Goal: Information Seeking & Learning: Check status

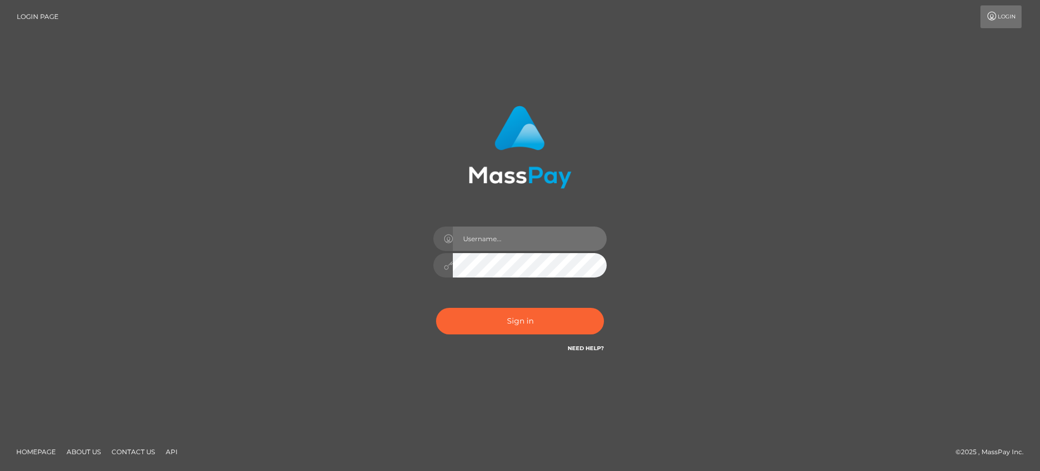
click at [500, 243] on input "text" at bounding box center [530, 238] width 154 height 24
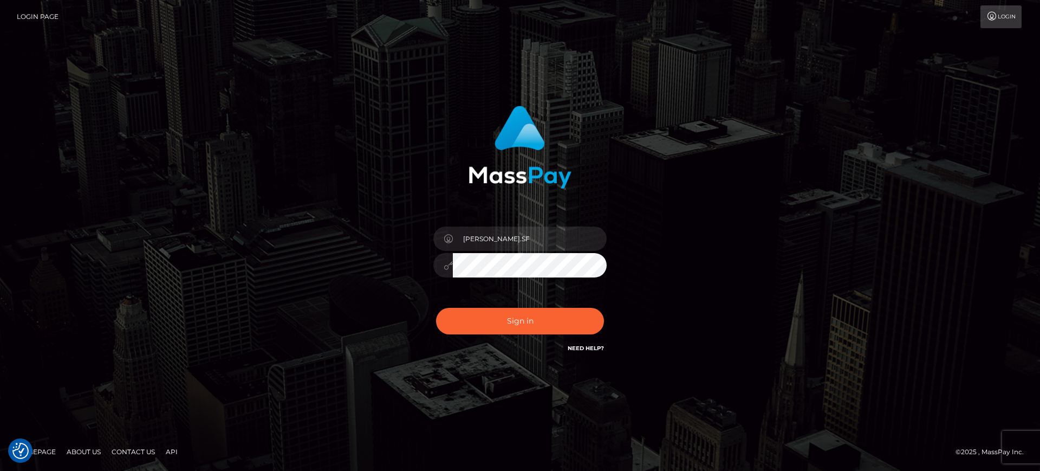
click at [535, 231] on input "marianne.SF" at bounding box center [530, 238] width 154 height 24
type input "marianne.B2S"
click at [524, 331] on button "Sign in" at bounding box center [520, 321] width 168 height 27
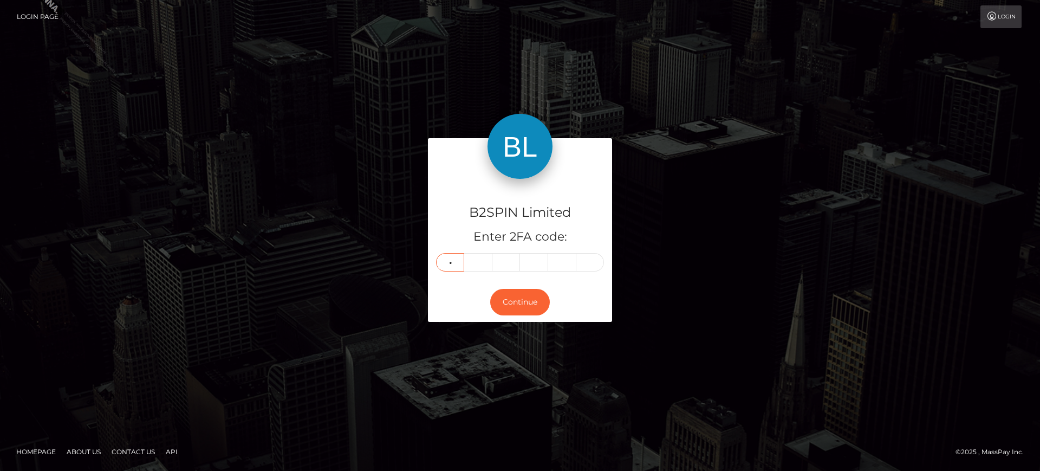
type input "8"
type input "3"
type input "8"
type input "0"
type input "8"
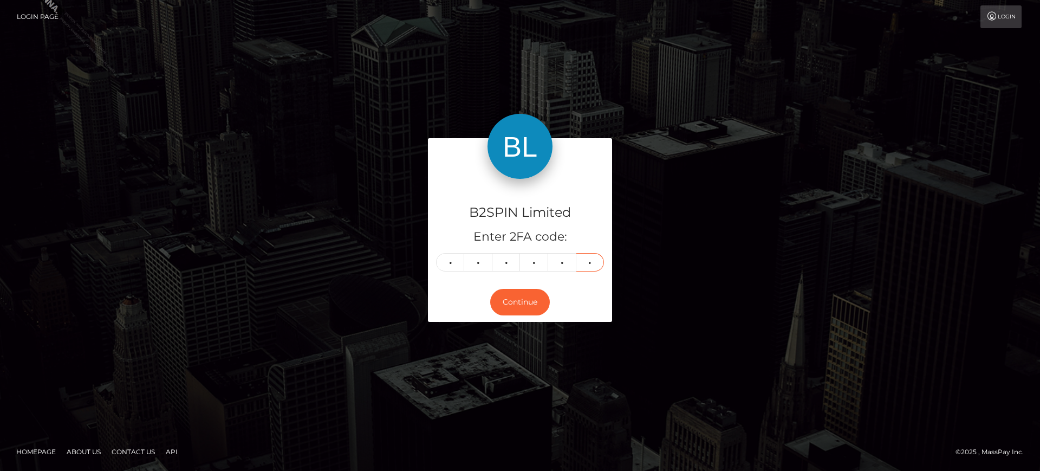
type input "7"
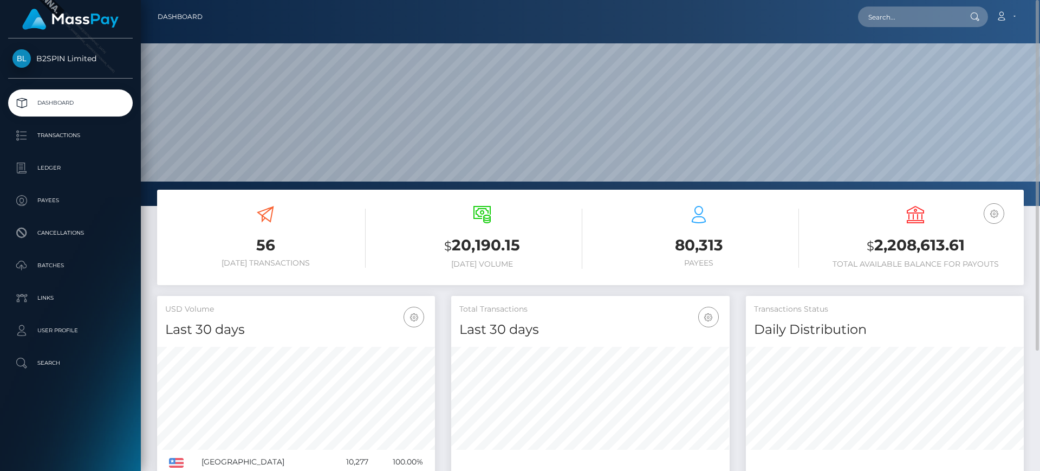
scroll to position [192, 278]
click at [92, 136] on p "Transactions" at bounding box center [70, 135] width 116 height 16
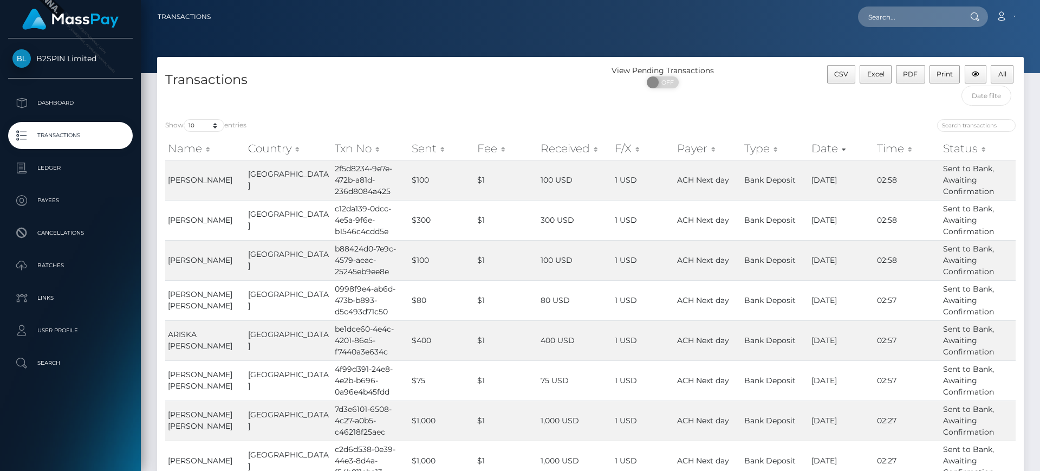
click at [974, 106] on div "CSV Excel PDF Print All" at bounding box center [915, 88] width 217 height 46
click at [980, 102] on input "text" at bounding box center [986, 96] width 50 height 20
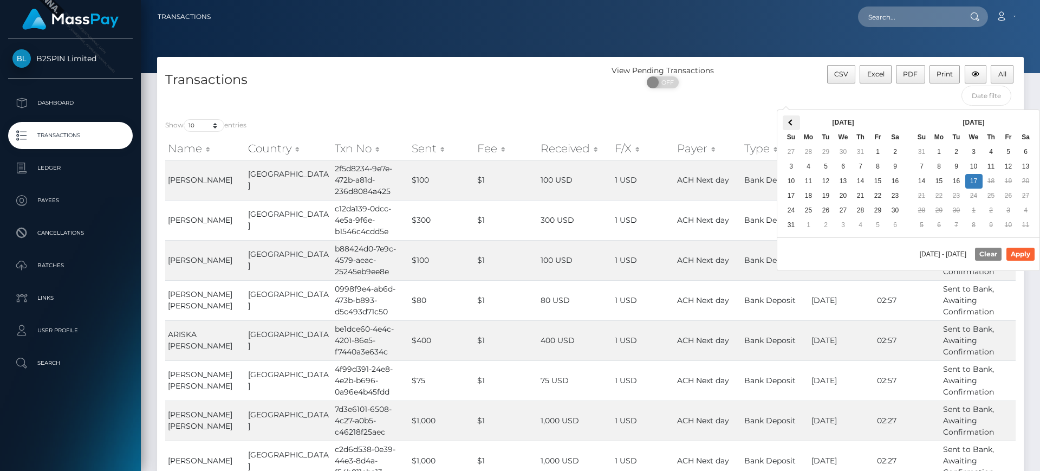
click at [784, 122] on th at bounding box center [791, 122] width 17 height 15
click at [787, 121] on th at bounding box center [791, 122] width 17 height 15
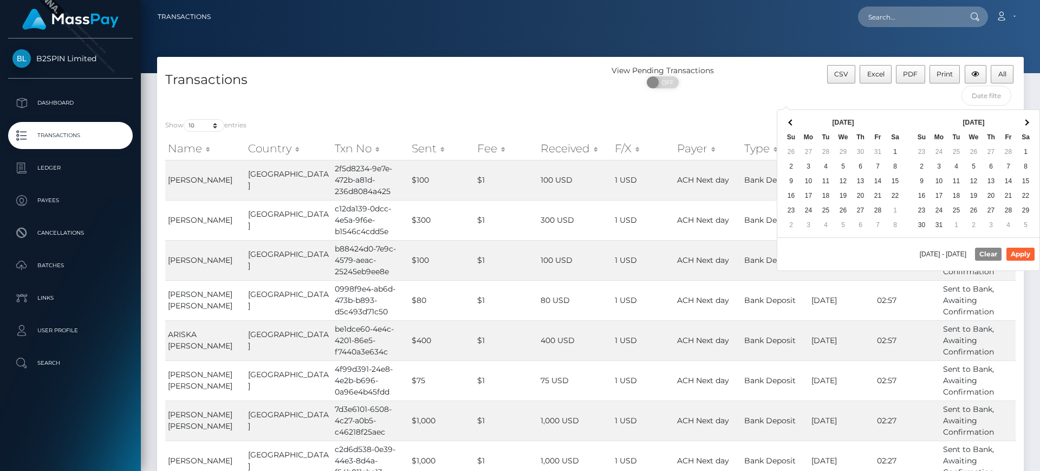
click at [787, 121] on th at bounding box center [791, 122] width 17 height 15
click at [1023, 122] on span at bounding box center [1025, 122] width 6 height 6
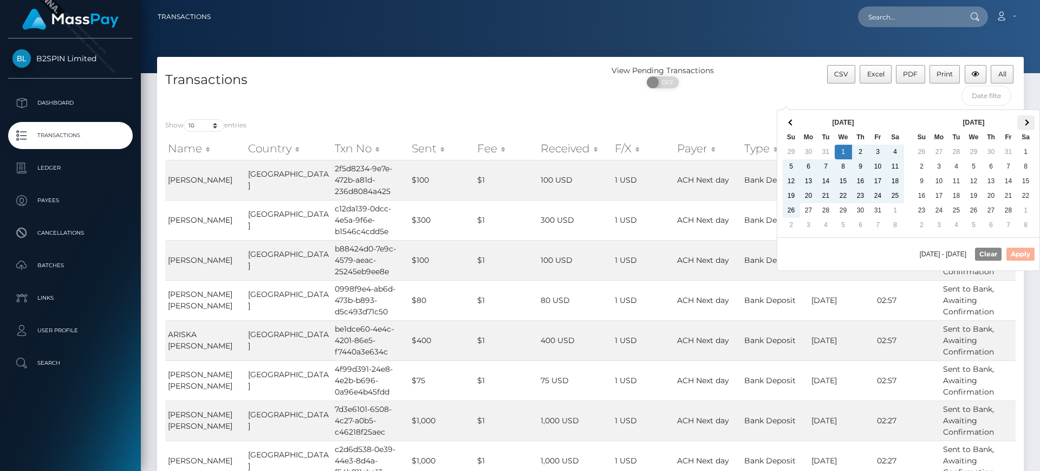
click at [1027, 122] on span at bounding box center [1025, 122] width 6 height 6
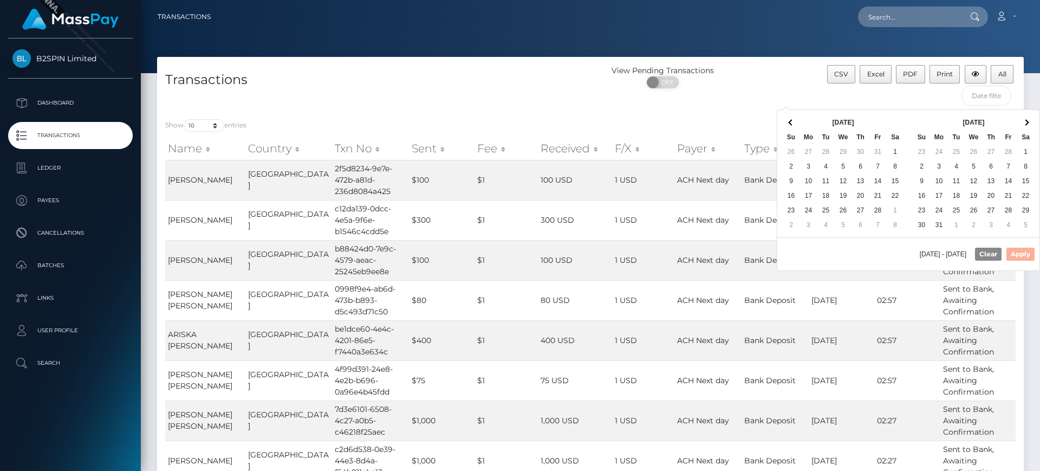
click at [1027, 122] on span at bounding box center [1025, 122] width 6 height 6
click at [1027, 122] on th at bounding box center [1025, 122] width 17 height 15
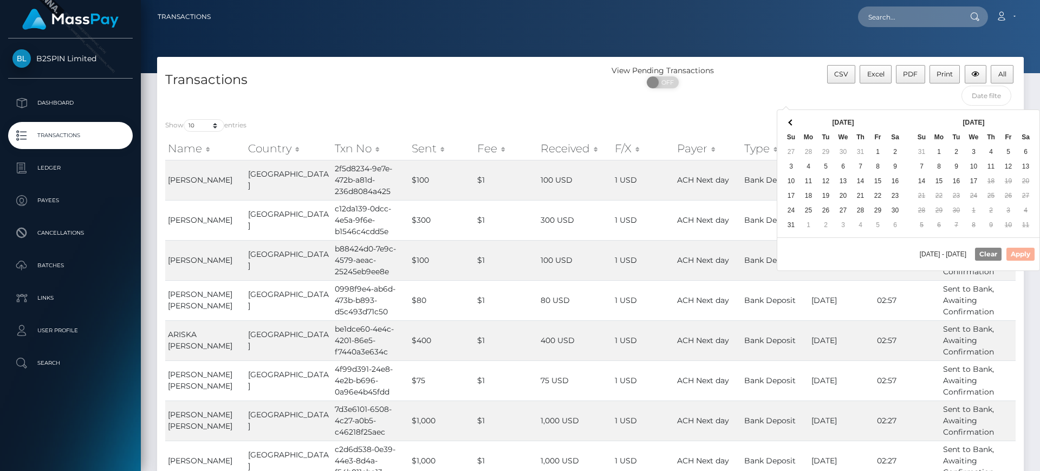
click at [1027, 122] on th at bounding box center [1025, 122] width 17 height 15
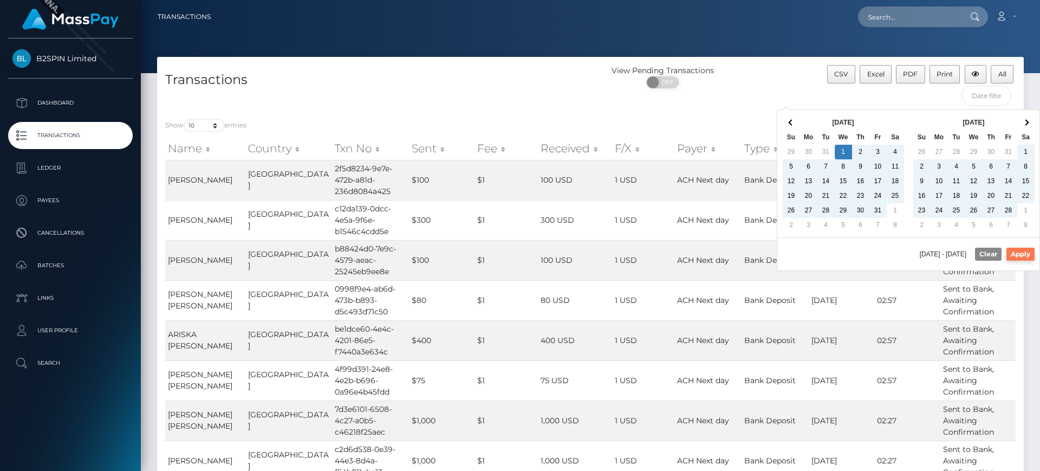
click at [1029, 253] on button "Apply" at bounding box center [1020, 253] width 28 height 13
type input "01/01/2025 - 09/17/2025"
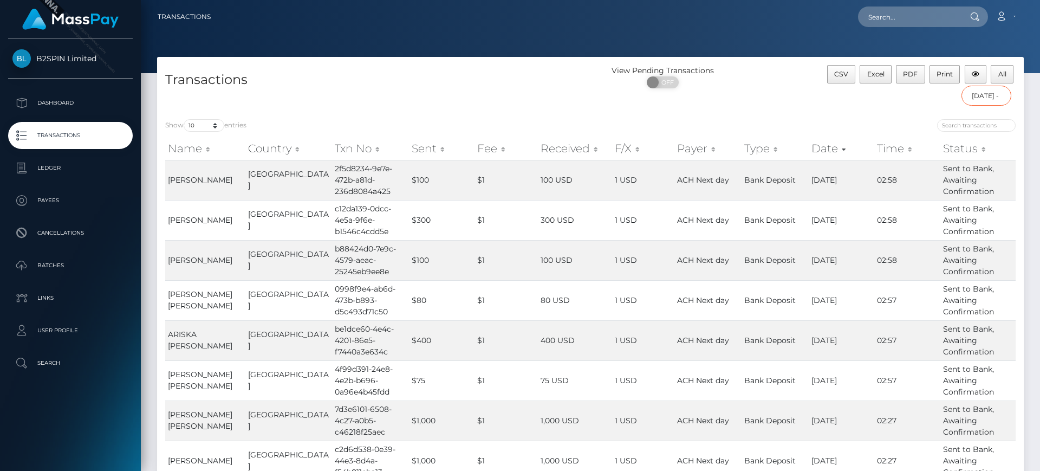
click at [981, 100] on input "01/01/2025 - 09/17/2025" at bounding box center [986, 96] width 50 height 20
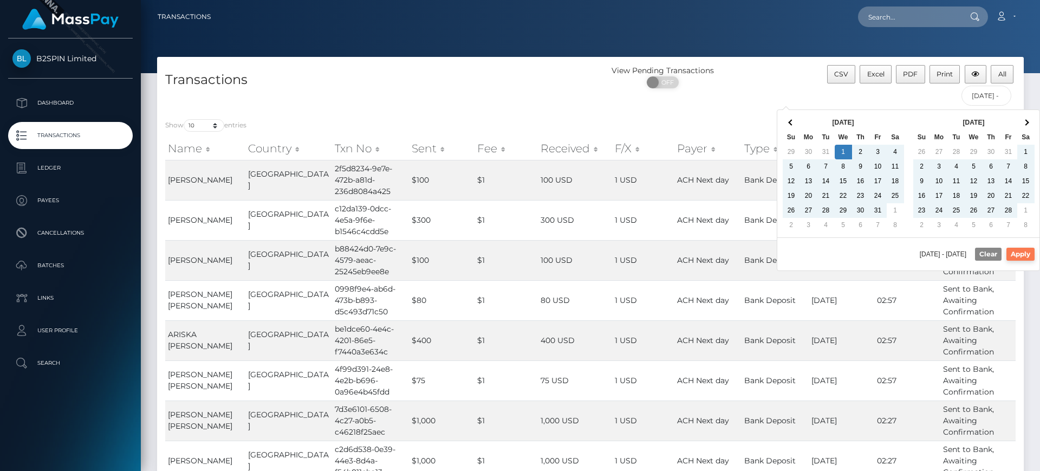
click at [1028, 254] on button "Apply" at bounding box center [1020, 253] width 28 height 13
click at [985, 100] on input "01/01/2025 - 09/17/2025" at bounding box center [986, 96] width 50 height 20
click at [1032, 252] on button "Apply" at bounding box center [1020, 253] width 28 height 13
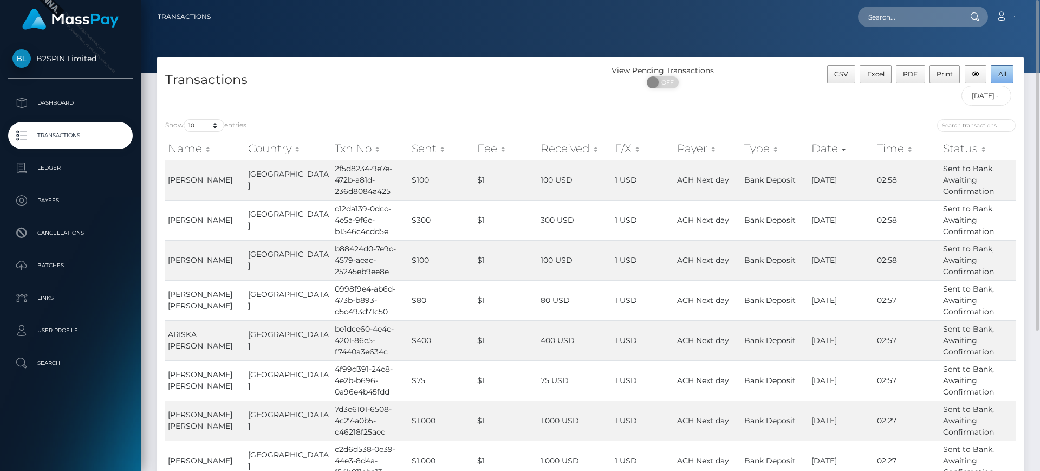
click at [1009, 70] on button "All" at bounding box center [1001, 74] width 23 height 18
click at [97, 65] on link "B2SPIN Limited" at bounding box center [70, 58] width 141 height 18
click at [1003, 16] on icon at bounding box center [1000, 16] width 11 height 9
click at [994, 74] on link "Logout" at bounding box center [979, 70] width 87 height 20
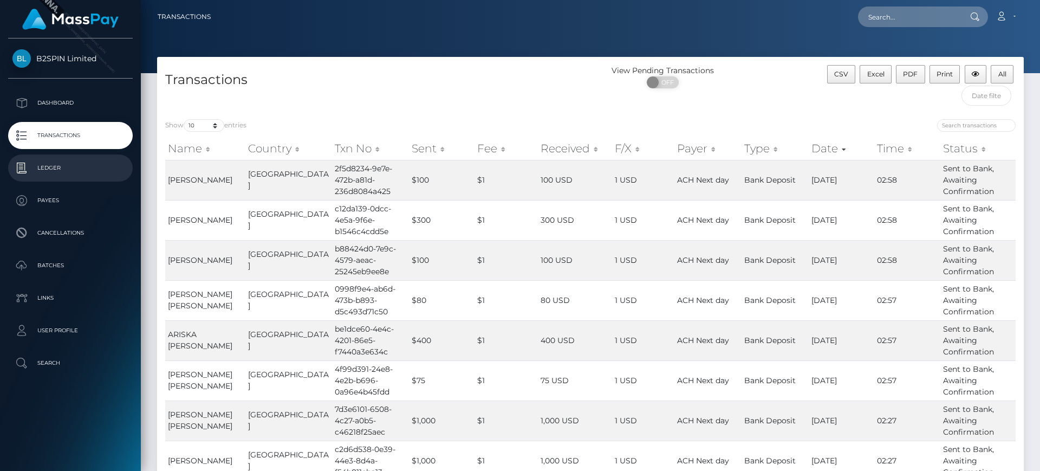
click at [81, 174] on p "Ledger" at bounding box center [70, 168] width 116 height 16
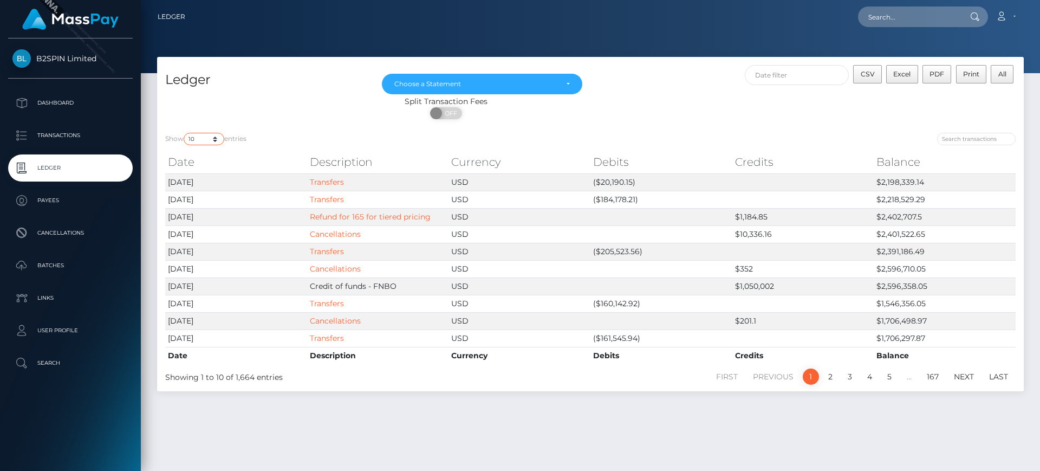
click at [211, 141] on select "10 25 50 100 250" at bounding box center [204, 139] width 41 height 12
select select "50"
click at [185, 133] on select "10 25 50 100 250" at bounding box center [204, 139] width 41 height 12
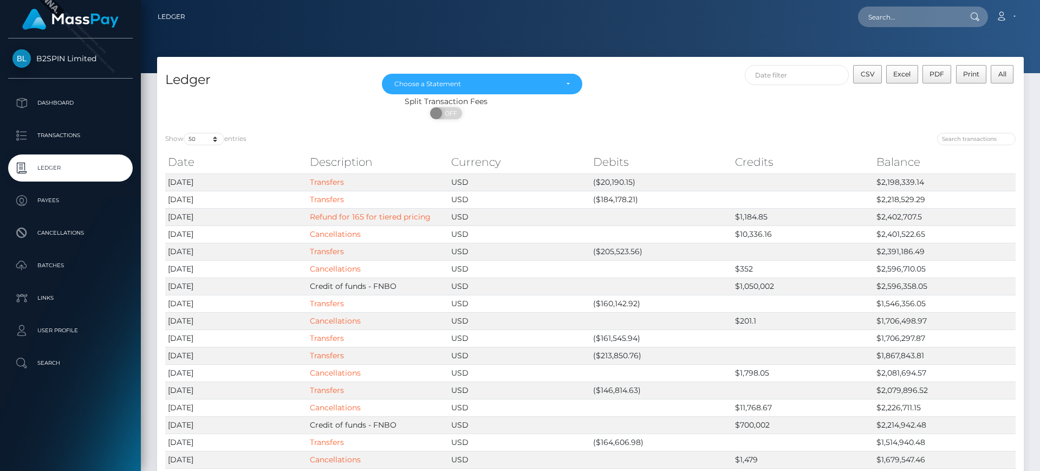
click at [288, 107] on div "ON OFF" at bounding box center [446, 115] width 578 height 17
click at [863, 71] on span "CSV" at bounding box center [868, 74] width 14 height 8
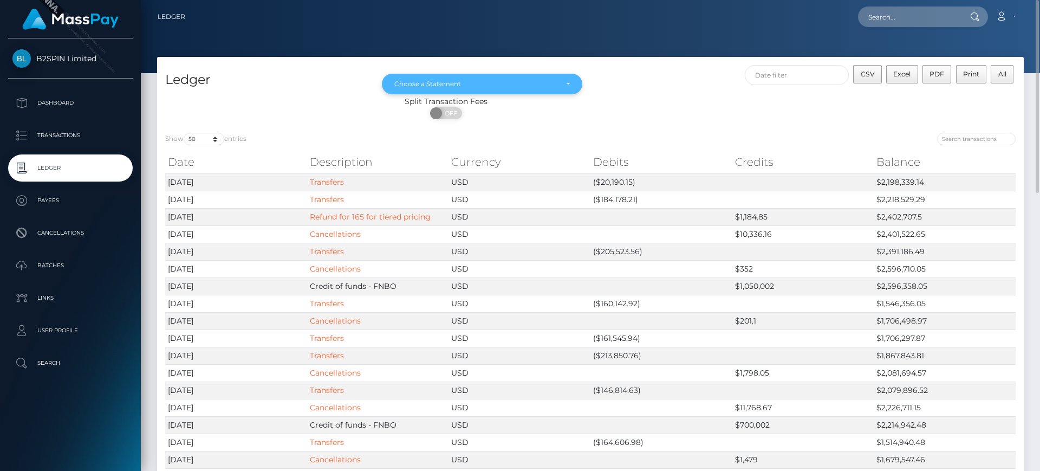
click at [522, 85] on div "Choose a Statement" at bounding box center [475, 84] width 163 height 9
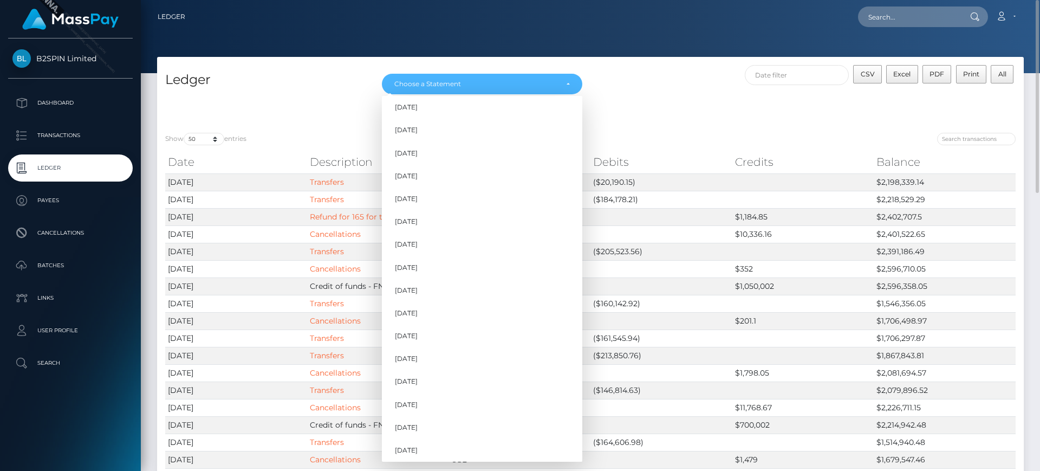
scroll to position [329, 0]
click at [413, 447] on span "Sep 2025" at bounding box center [406, 447] width 23 height 10
select select "Sep 2025"
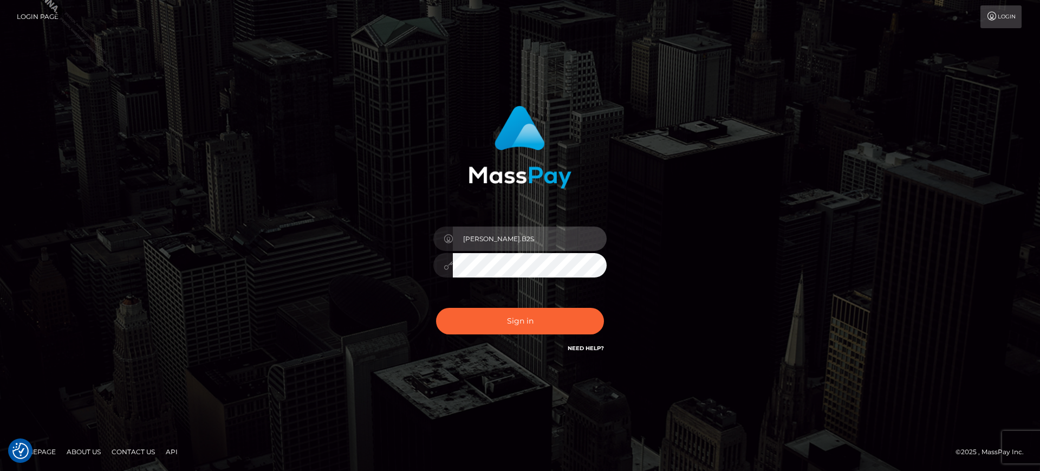
click at [538, 242] on input "marianne.B2S" at bounding box center [530, 238] width 154 height 24
type input "marianne.HM"
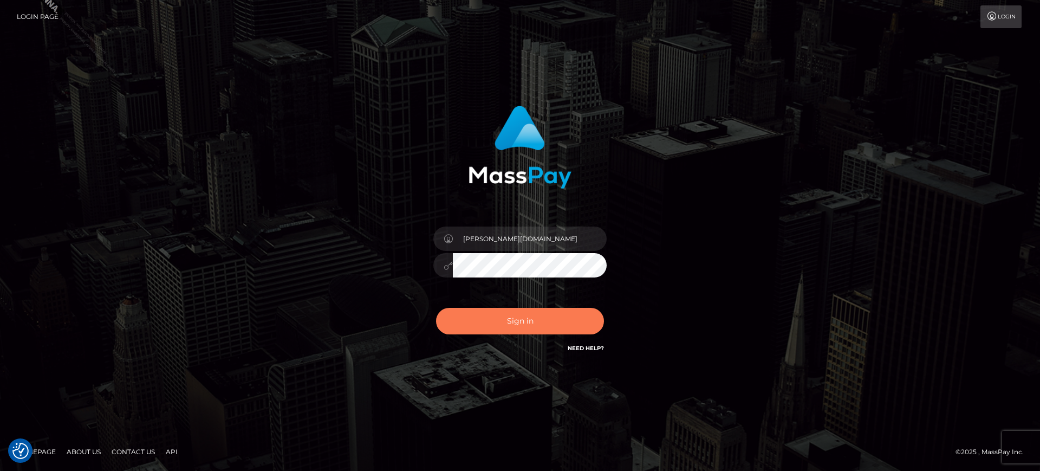
click at [538, 315] on button "Sign in" at bounding box center [520, 321] width 168 height 27
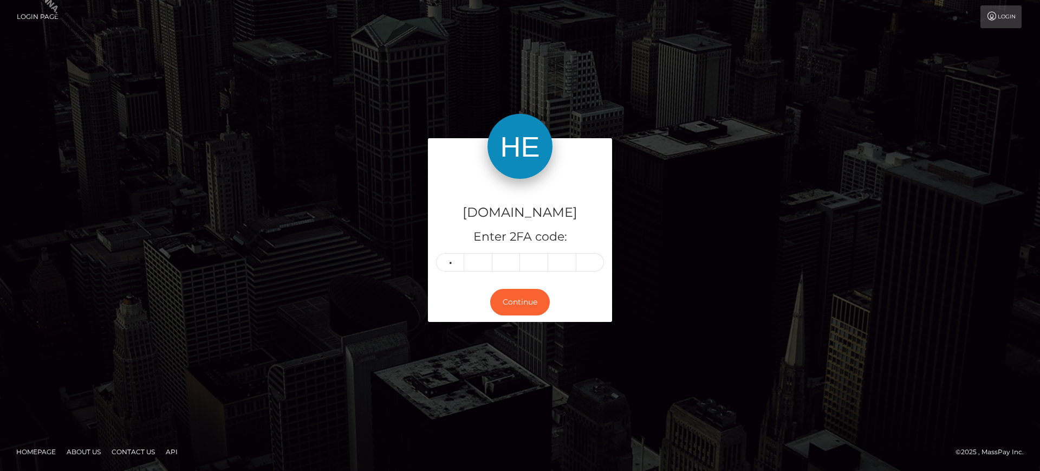
type input "4"
type input "7"
type input "0"
type input "7"
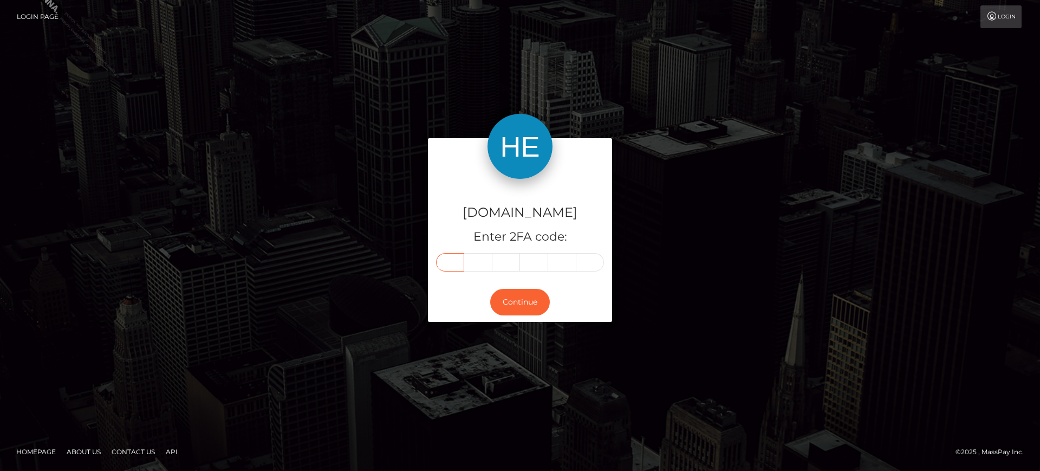
type input "4"
type input "9"
type input "4"
type input "7"
type input "0"
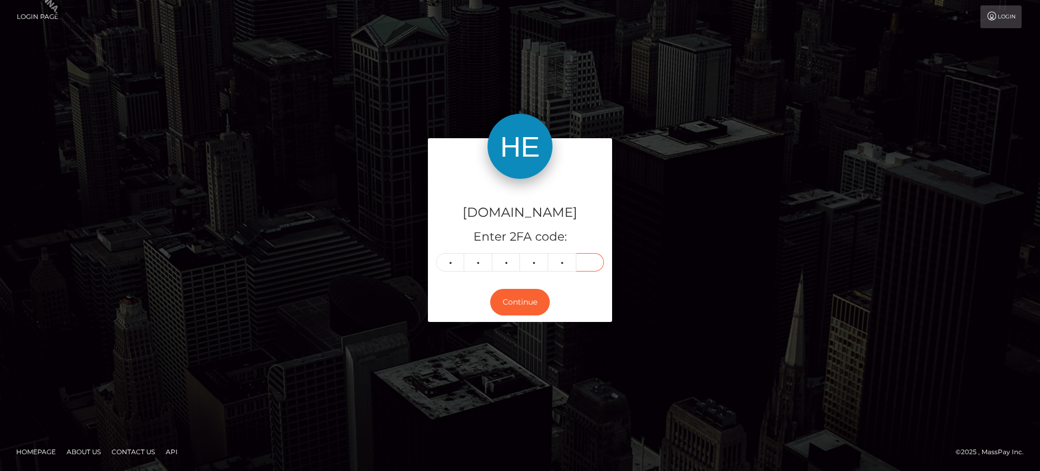
type input "7"
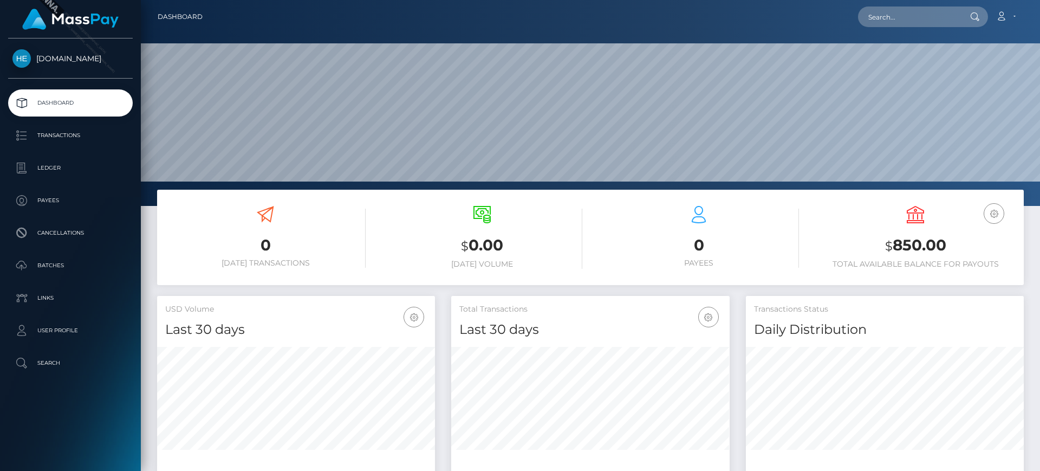
scroll to position [192, 278]
click at [83, 142] on p "Transactions" at bounding box center [70, 135] width 116 height 16
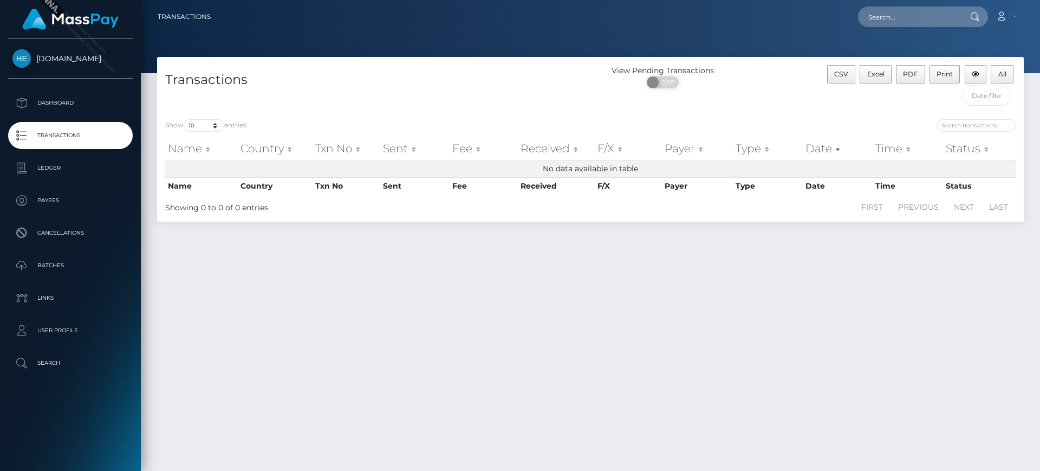
click at [822, 88] on div "CSV Excel PDF Print All" at bounding box center [915, 88] width 217 height 46
click at [798, 116] on div "Show 10 25 50 100 250 500 1,000 3,500 entries Name Country Txn No Sent Fee Rece…" at bounding box center [590, 166] width 866 height 110
click at [561, 132] on div "Show 10 25 50 100 250 500 1,000 3,500 entries" at bounding box center [373, 126] width 417 height 15
click at [983, 92] on input "text" at bounding box center [986, 96] width 50 height 20
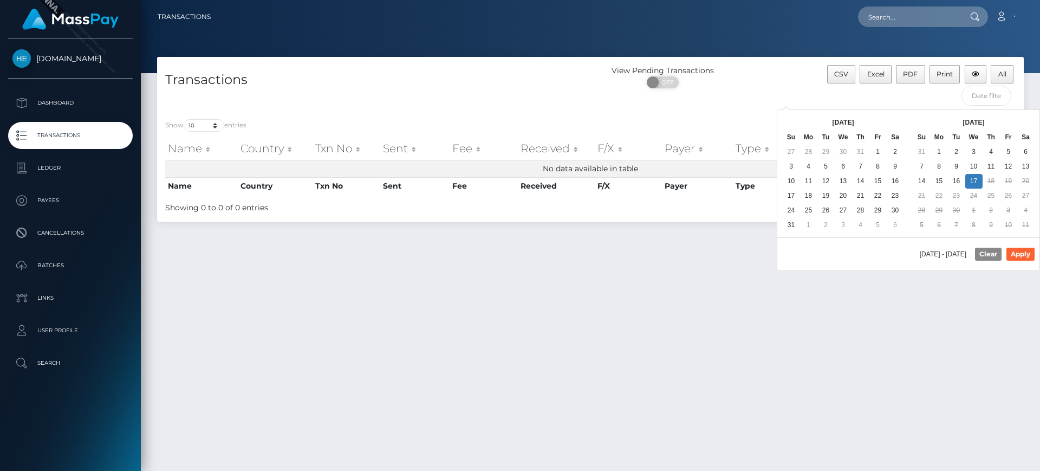
click at [793, 121] on th at bounding box center [791, 122] width 17 height 15
click at [642, 122] on div at bounding box center [806, 126] width 417 height 15
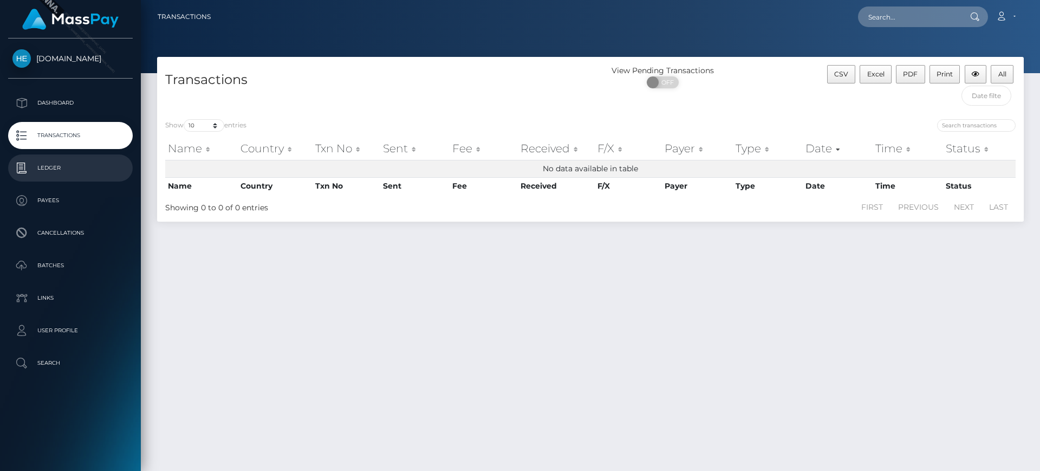
click at [96, 155] on link "Ledger" at bounding box center [70, 167] width 125 height 27
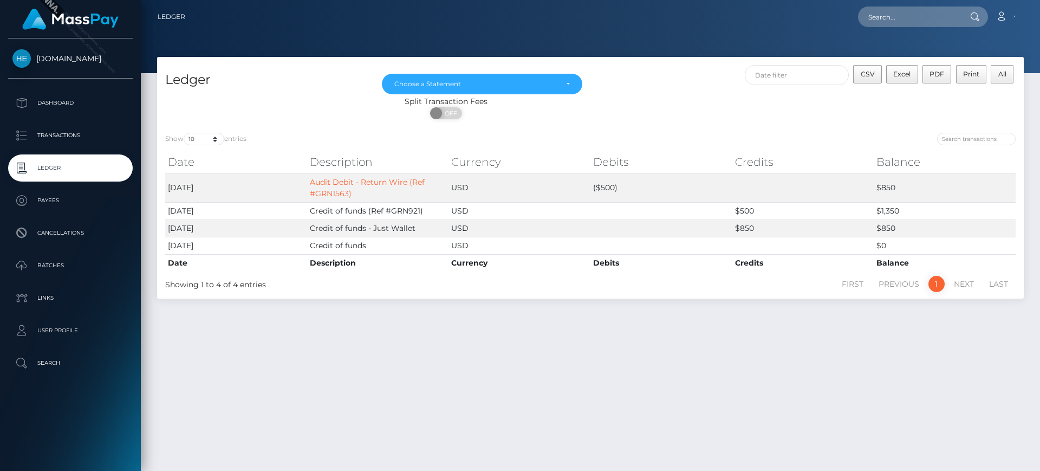
click at [689, 116] on div "ON OFF" at bounding box center [446, 115] width 578 height 17
click at [229, 139] on label "Show 10 25 50 100 250 entries" at bounding box center [205, 139] width 81 height 12
click at [224, 139] on select "10 25 50 100 250" at bounding box center [204, 139] width 41 height 12
click at [214, 133] on select "10 25 50 100 250" at bounding box center [204, 139] width 41 height 12
select select "50"
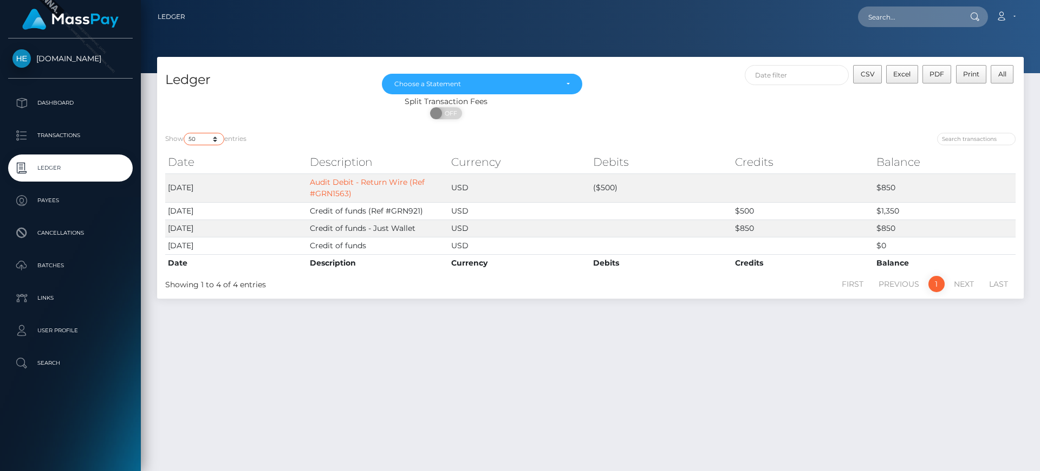
click at [185, 133] on select "10 25 50 100 250" at bounding box center [204, 139] width 41 height 12
drag, startPoint x: 684, startPoint y: 114, endPoint x: 700, endPoint y: 108, distance: 17.1
click at [685, 114] on div "ON OFF" at bounding box center [446, 115] width 578 height 17
click at [760, 125] on div "Show 10 25 50 100 250 entries Date Description Currency Debits Credits Balance …" at bounding box center [590, 212] width 866 height 174
click at [290, 133] on div "Show 10 25 50 100 250 entries" at bounding box center [373, 140] width 417 height 15
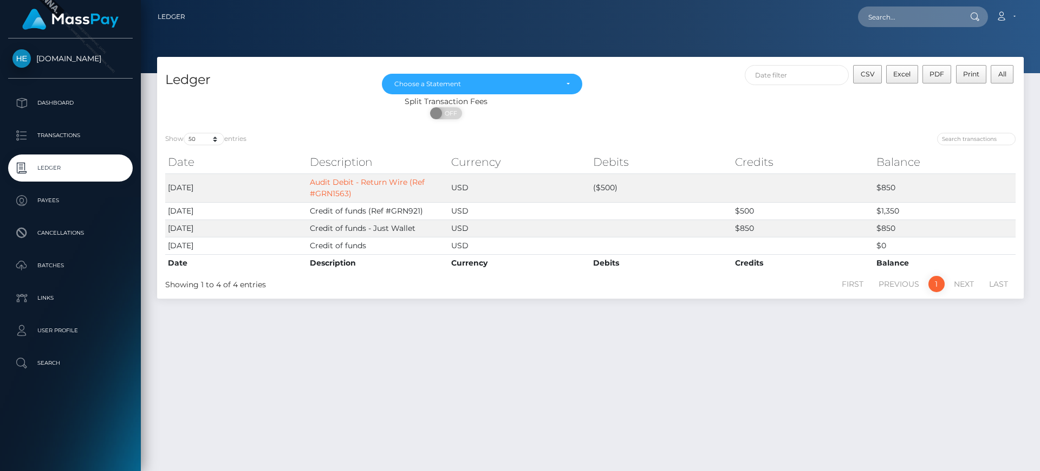
click at [322, 128] on div "Show 10 25 50 100 250 entries Date Description Currency Debits Credits Balance …" at bounding box center [590, 212] width 866 height 174
click at [1005, 10] on link "Account" at bounding box center [1005, 16] width 32 height 23
click at [988, 62] on link "Logout" at bounding box center [979, 70] width 87 height 20
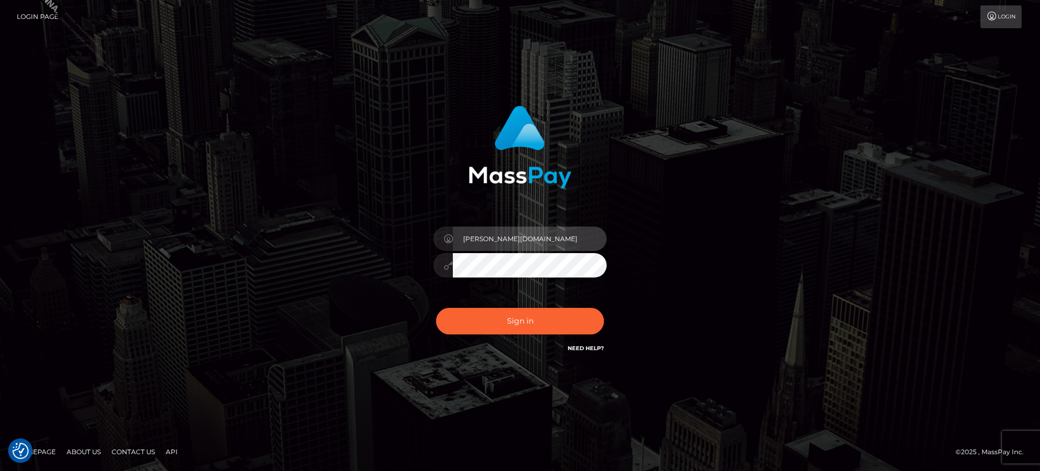
click at [526, 247] on input "marianne.HM" at bounding box center [530, 238] width 154 height 24
type input "marianne.ML"
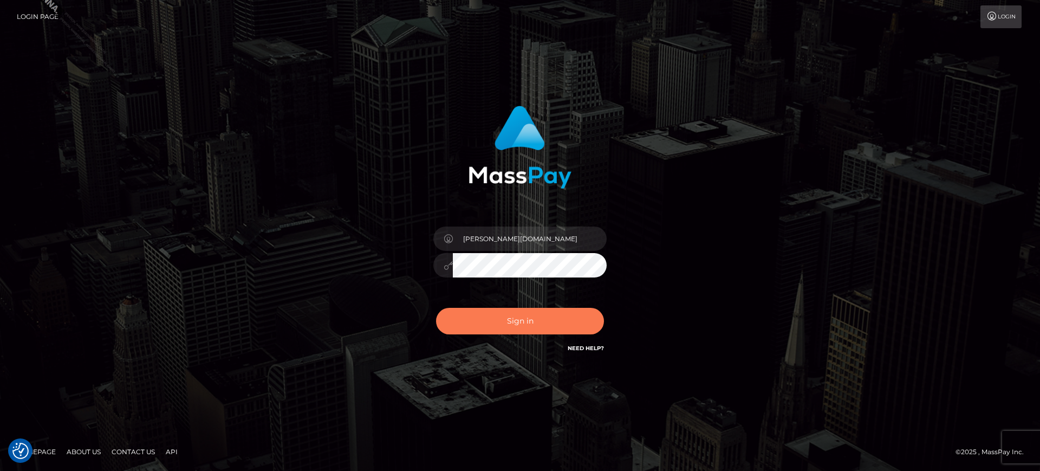
click at [536, 329] on button "Sign in" at bounding box center [520, 321] width 168 height 27
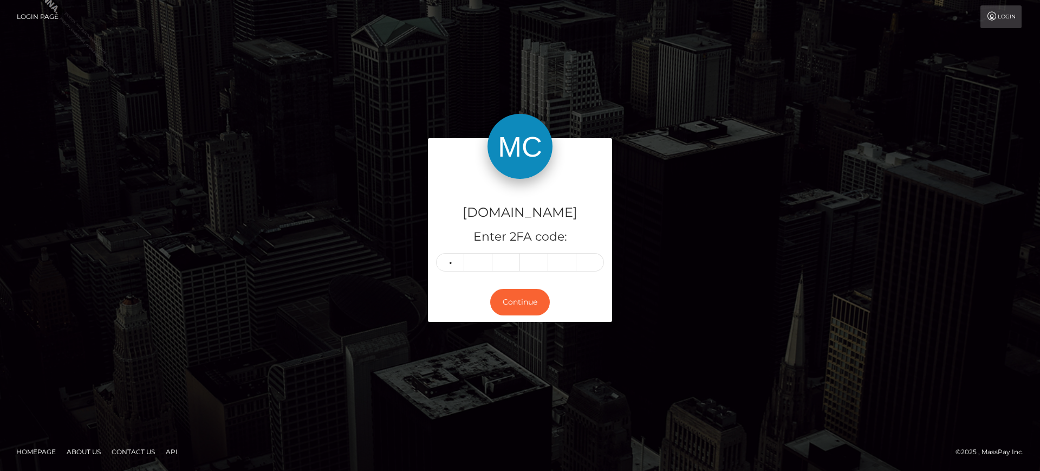
type input "0"
type input "4"
type input "7"
type input "8"
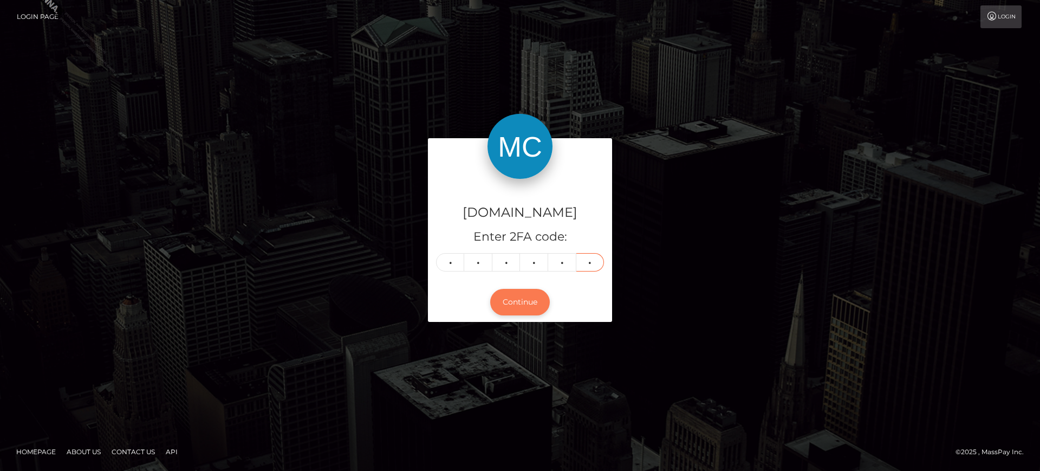
type input "0"
click at [528, 306] on button "Continue" at bounding box center [520, 302] width 60 height 27
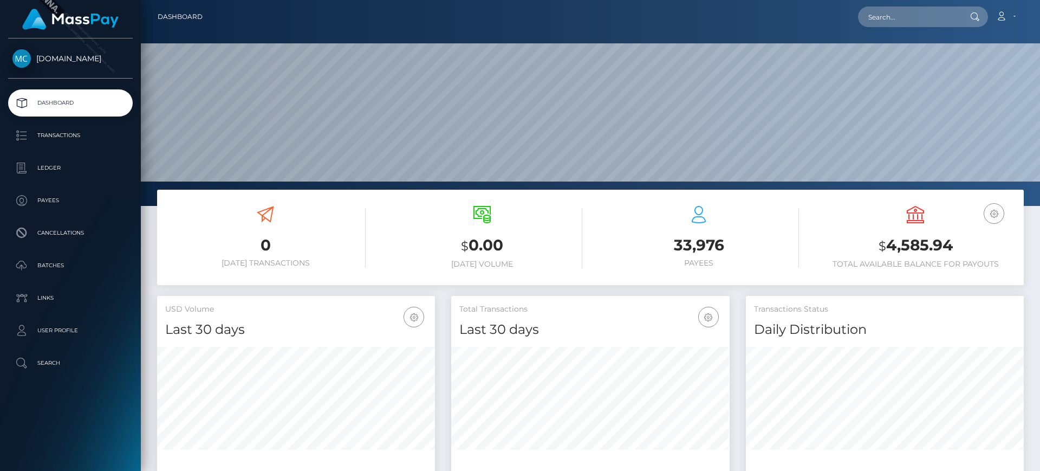
scroll to position [192, 278]
click at [43, 127] on p "Transactions" at bounding box center [70, 135] width 116 height 16
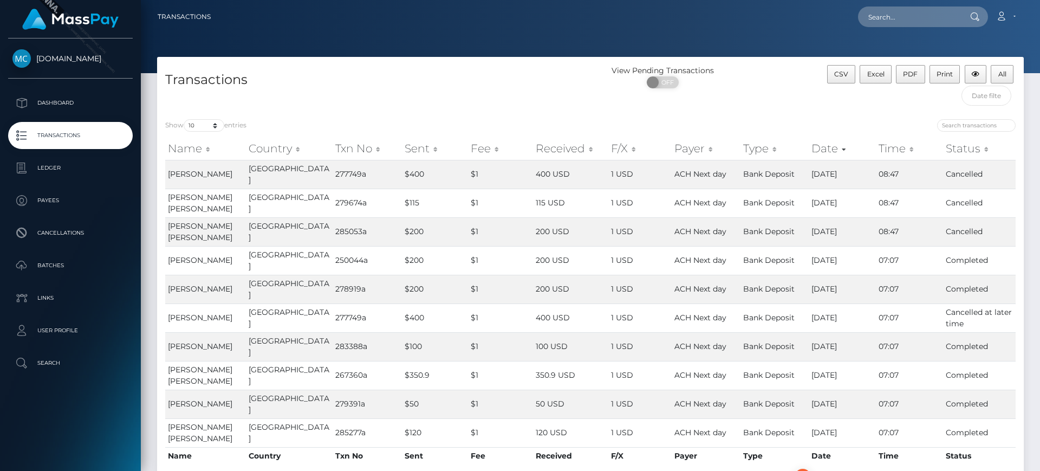
click at [987, 84] on div "CSV Excel PDF Print All" at bounding box center [921, 75] width 188 height 21
click at [984, 92] on input "text" at bounding box center [986, 96] width 50 height 20
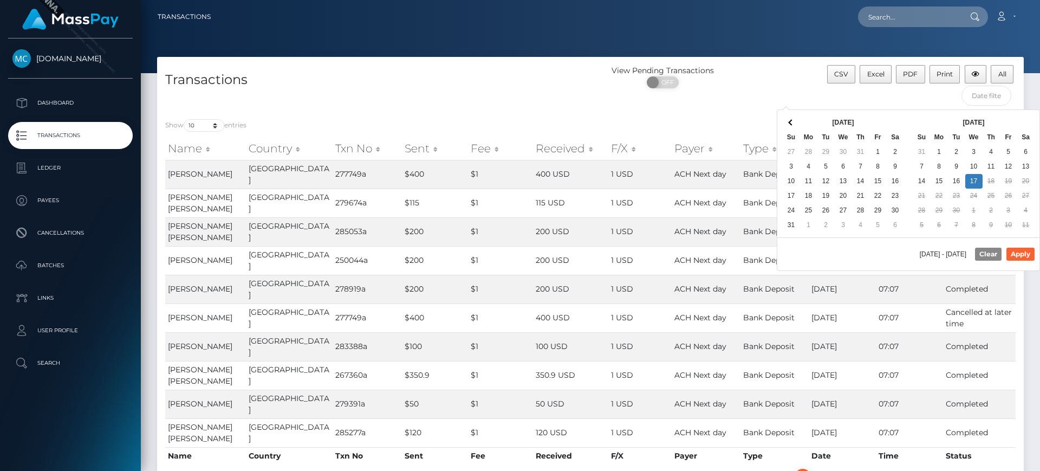
click at [738, 108] on div "View Pending Transactions ON OFF" at bounding box center [698, 88] width 217 height 46
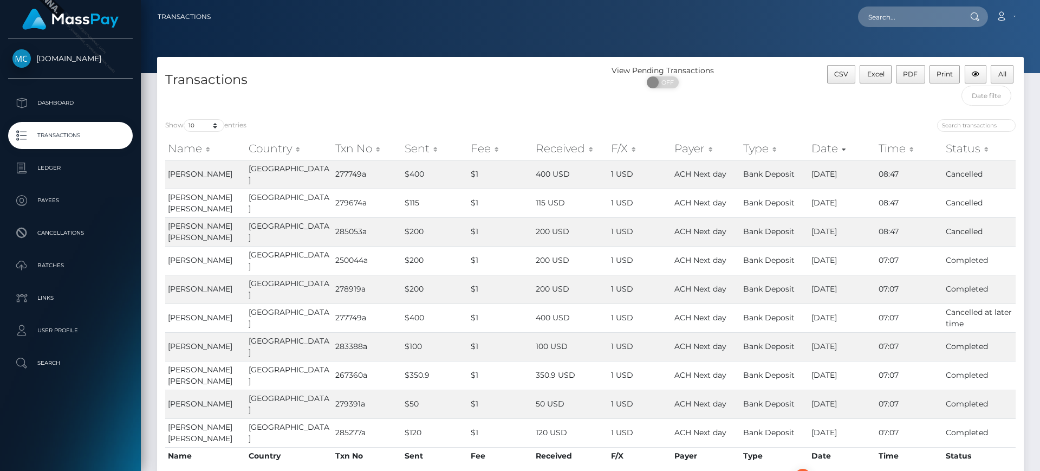
click at [835, 146] on th "Date" at bounding box center [842, 149] width 67 height 22
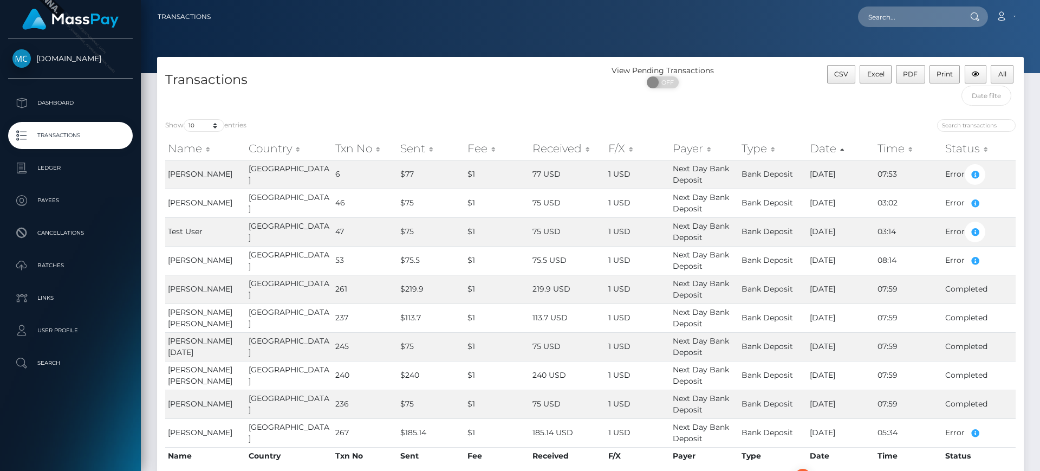
click at [833, 149] on th "Date" at bounding box center [841, 149] width 68 height 22
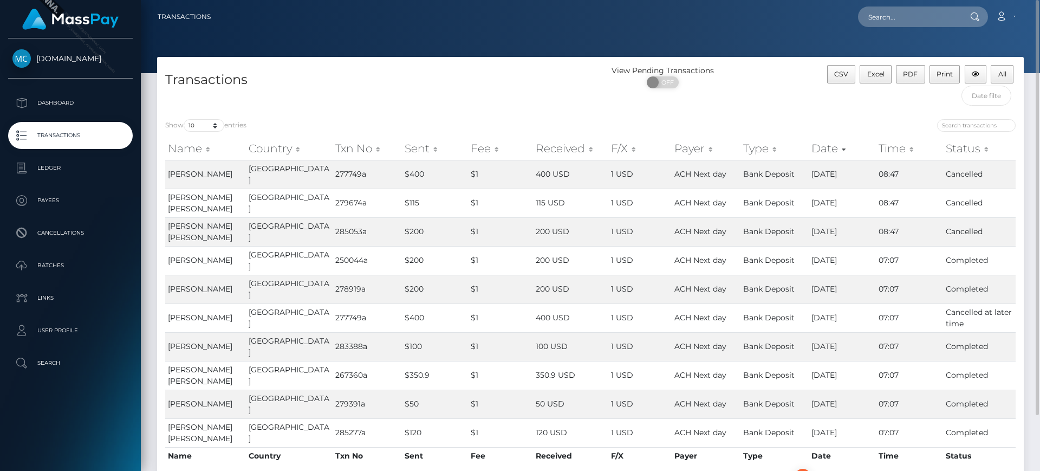
click at [773, 101] on div "View Pending Transactions ON OFF" at bounding box center [698, 88] width 217 height 46
click at [194, 131] on select "10 25 50 100 250 500 1,000 3,500" at bounding box center [204, 125] width 41 height 12
click at [973, 95] on input "text" at bounding box center [986, 96] width 50 height 20
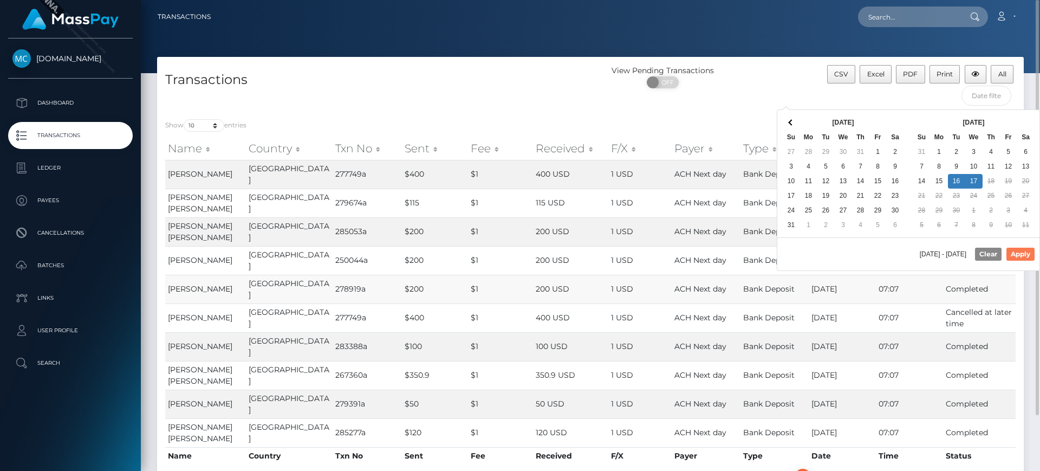
drag, startPoint x: 1022, startPoint y: 254, endPoint x: 1013, endPoint y: 255, distance: 8.7
click at [1021, 254] on button "Apply" at bounding box center [1020, 253] width 28 height 13
type input "09/16/2025 - 09/17/2025"
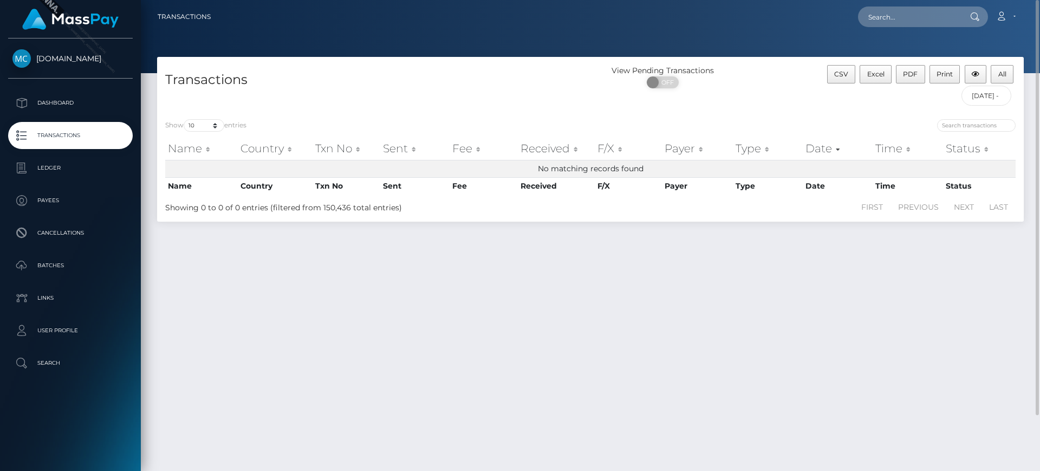
click at [90, 151] on ul "Dashboard Transactions Ledger Payees Cancellations Batches Links User Profile" at bounding box center [70, 232] width 141 height 287
click at [88, 166] on p "Ledger" at bounding box center [70, 168] width 116 height 16
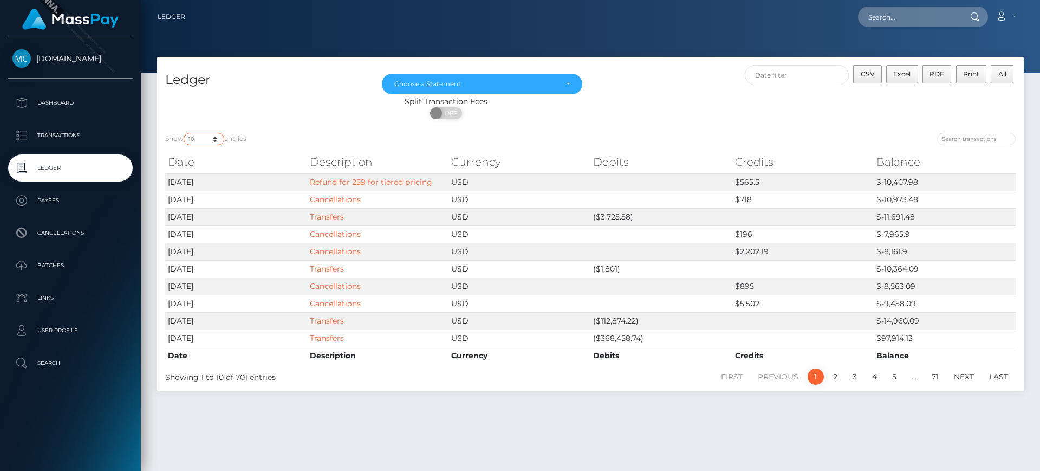
drag, startPoint x: 209, startPoint y: 138, endPoint x: 208, endPoint y: 144, distance: 6.0
click at [208, 138] on select "10 25 50 100 250" at bounding box center [204, 139] width 41 height 12
click at [276, 115] on div "ON OFF" at bounding box center [446, 115] width 578 height 17
click at [1000, 11] on link "Account" at bounding box center [1005, 16] width 32 height 23
click at [972, 70] on link "Logout" at bounding box center [979, 70] width 87 height 20
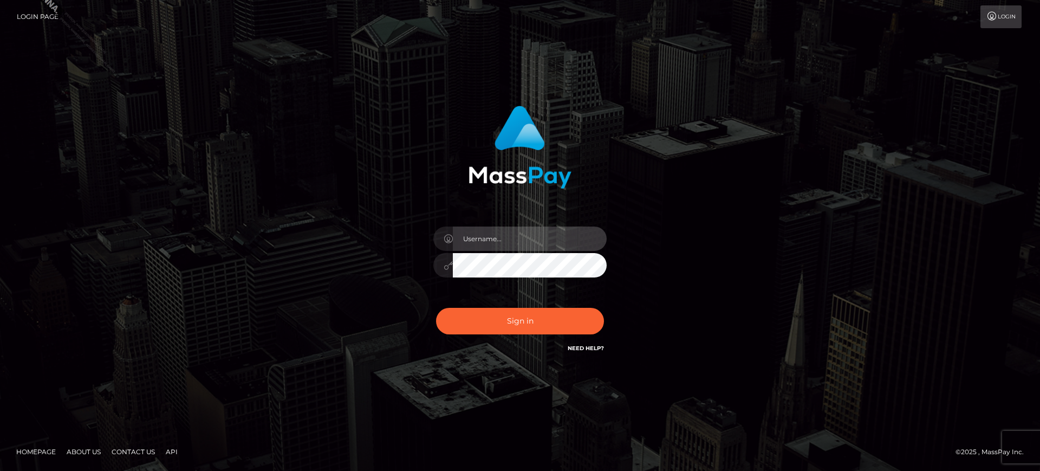
click at [552, 243] on input "text" at bounding box center [530, 238] width 154 height 24
click at [553, 220] on div "marianne.ML" at bounding box center [520, 259] width 190 height 83
drag, startPoint x: 553, startPoint y: 233, endPoint x: 556, endPoint y: 249, distance: 15.9
click at [553, 233] on input "marianne.ML" at bounding box center [530, 238] width 154 height 24
type input "marianne.SF"
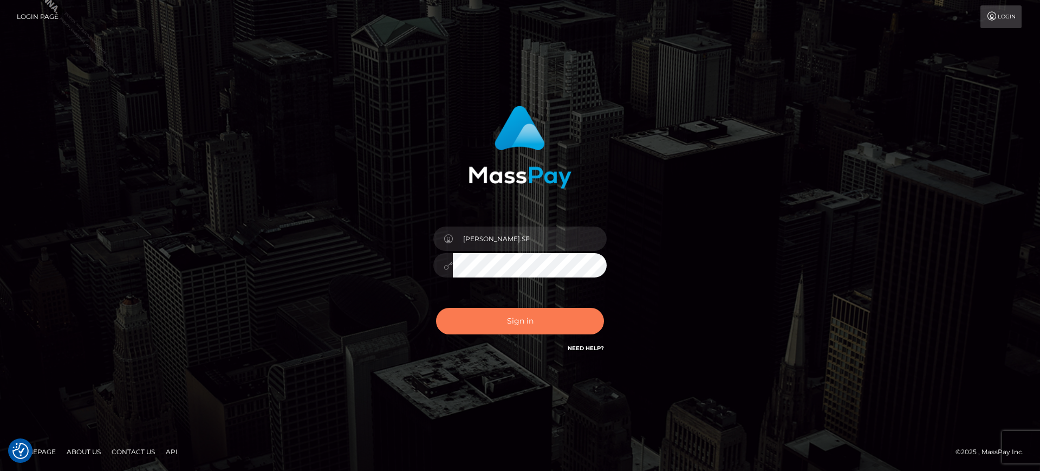
click at [563, 333] on button "Sign in" at bounding box center [520, 321] width 168 height 27
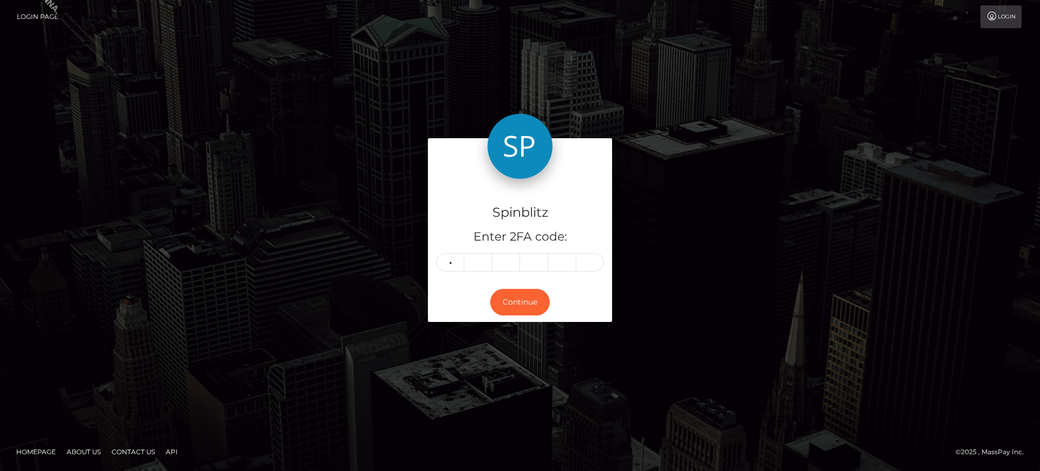
type input "9"
type input "5"
type input "2"
type input "1"
type input "9"
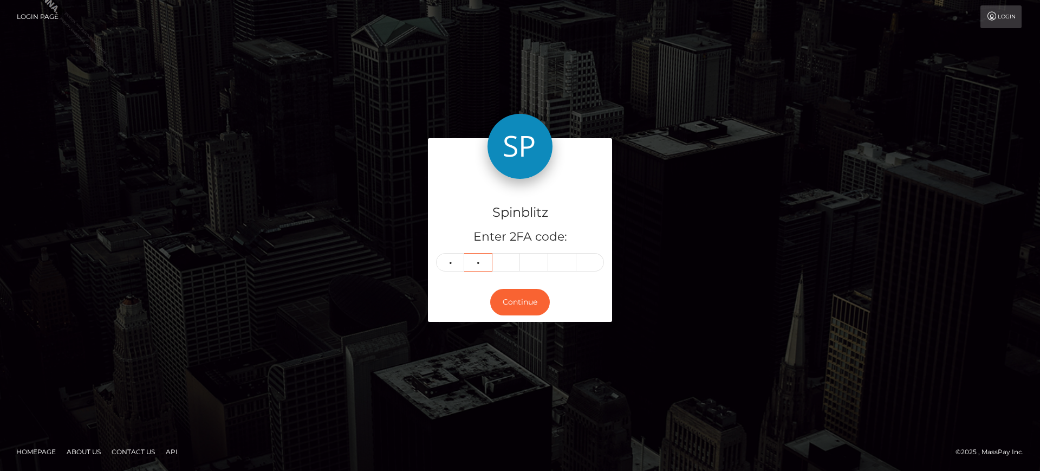
type input "0"
type input "5"
type input "2"
type input "3"
type input "1"
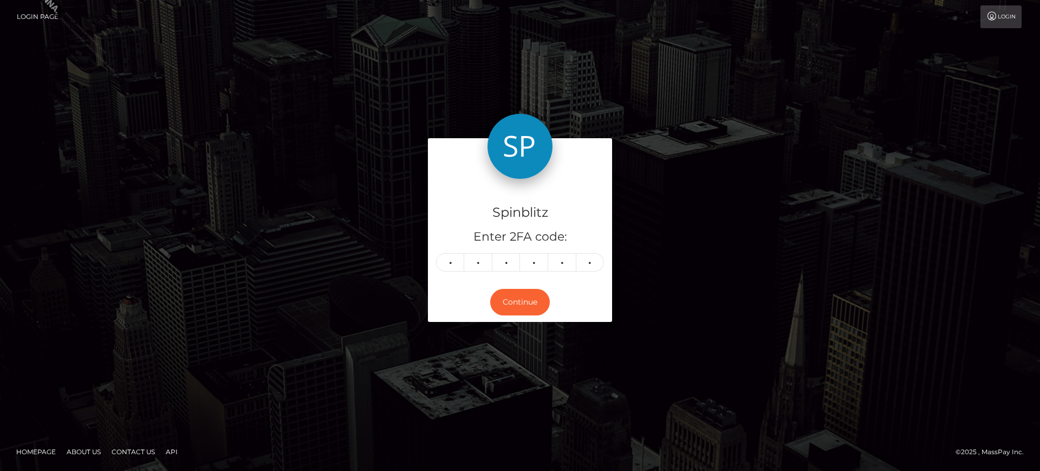
click at [549, 309] on div "Continue" at bounding box center [520, 302] width 184 height 40
click at [543, 300] on button "Continue" at bounding box center [520, 302] width 60 height 27
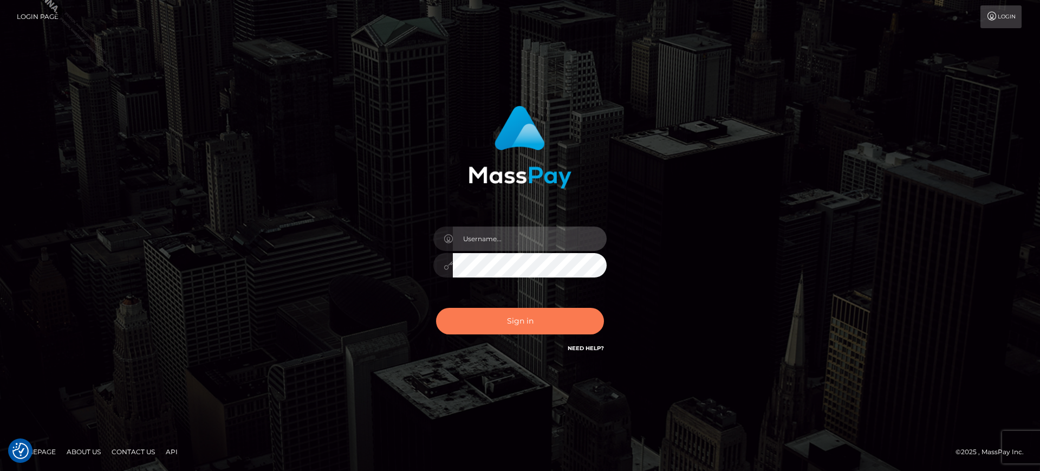
type input "[PERSON_NAME].SF"
click at [516, 324] on button "Sign in" at bounding box center [520, 321] width 168 height 27
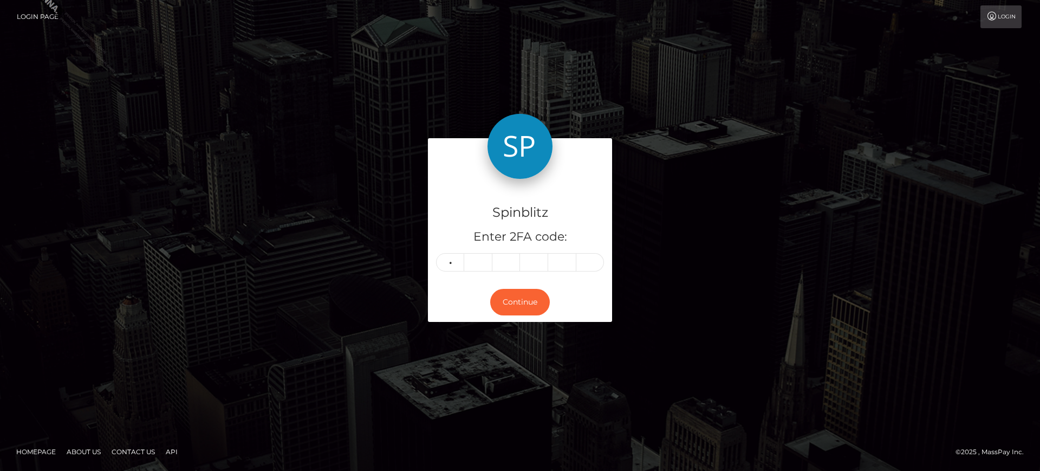
type input "4"
type input "8"
type input "4"
type input "2"
type input "5"
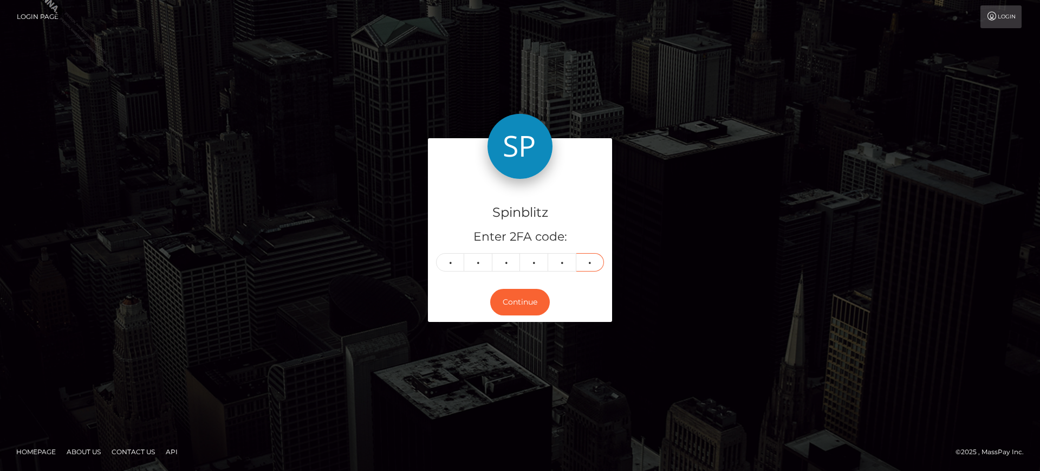
type input "2"
click at [528, 286] on div "Continue" at bounding box center [520, 302] width 184 height 40
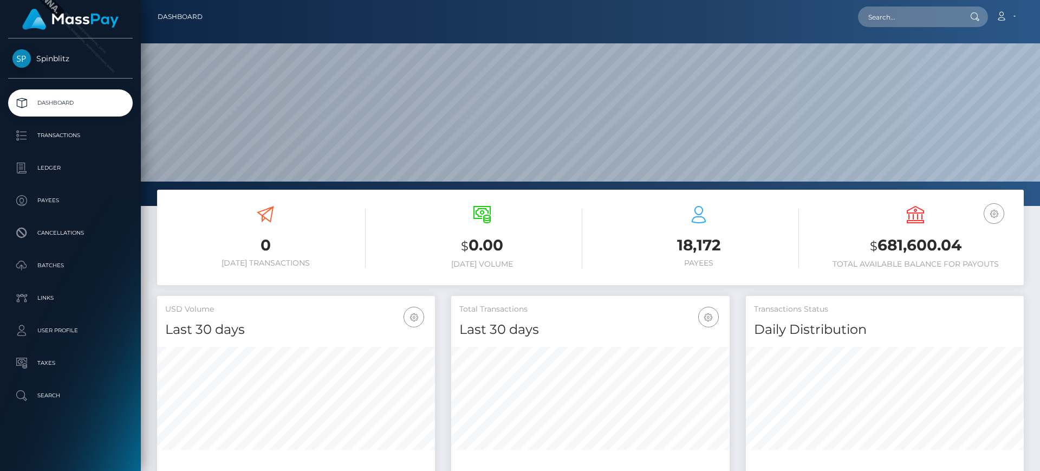
scroll to position [192, 278]
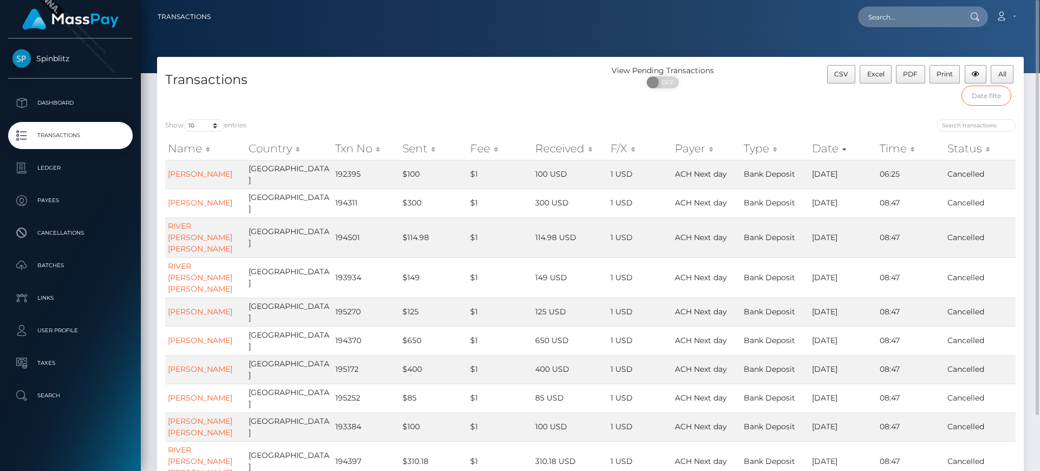
click at [981, 100] on input "text" at bounding box center [986, 96] width 50 height 20
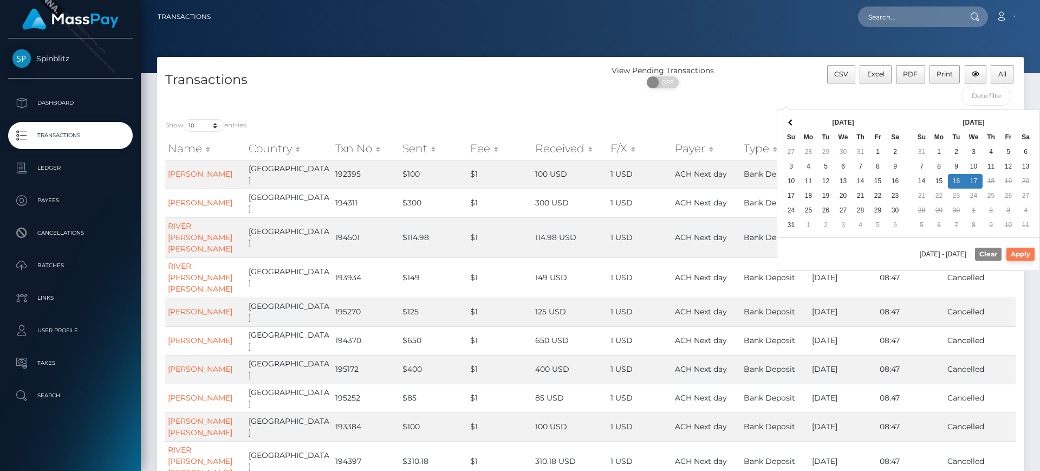
click at [1018, 251] on button "Apply" at bounding box center [1020, 253] width 28 height 13
type input "[DATE] - [DATE]"
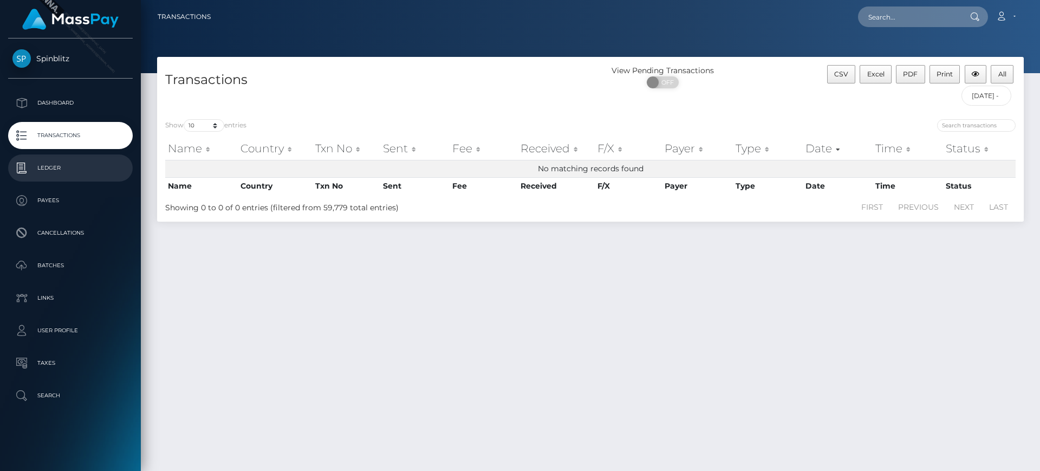
click at [17, 155] on link "Ledger" at bounding box center [70, 167] width 125 height 27
